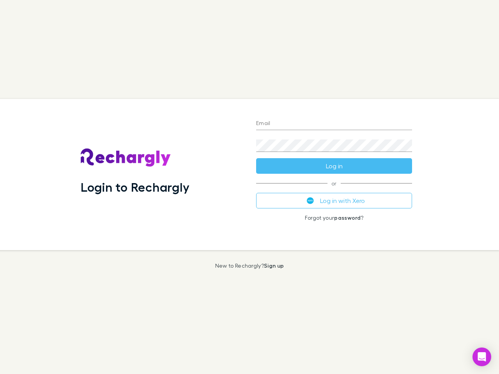
click at [249, 187] on div "Login to Rechargly" at bounding box center [161, 174] width 175 height 151
click at [334, 124] on input "Email" at bounding box center [334, 124] width 156 height 12
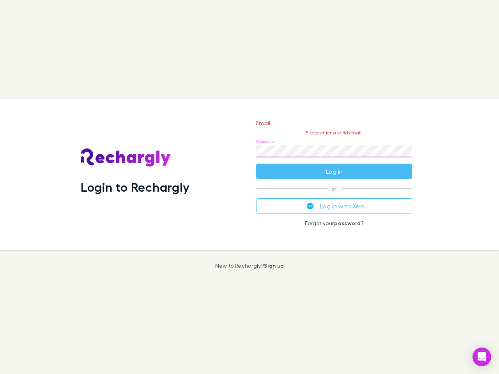
click at [334, 166] on form "Email Please enter a valid email. Password Log in" at bounding box center [334, 145] width 156 height 68
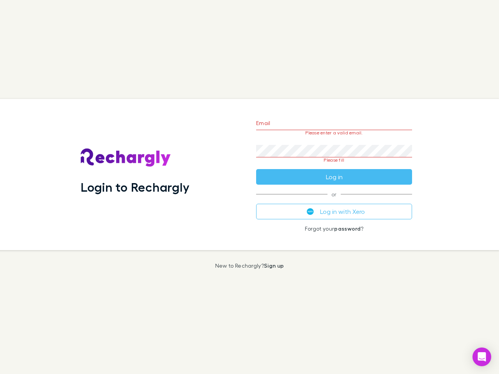
click at [334, 201] on div "Email Please enter a valid email. Password Please fill Log in or Log in with Xe…" at bounding box center [334, 174] width 168 height 151
click at [481, 357] on icon "Open Intercom Messenger" at bounding box center [482, 356] width 8 height 9
